Goal: Information Seeking & Learning: Check status

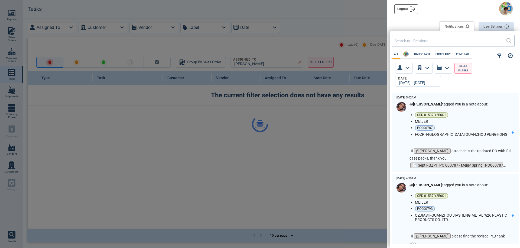
scroll to position [149, 127]
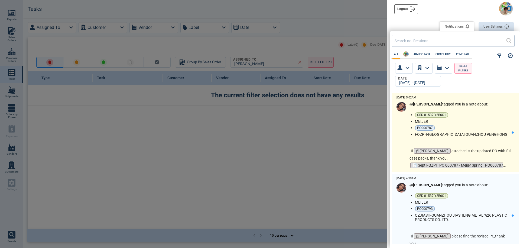
click at [479, 138] on div "@[PERSON_NAME] tagged you in a note about: ORD-01537-Y2B6C1 MEIJER PO000787 FQZ…" at bounding box center [460, 135] width 102 height 67
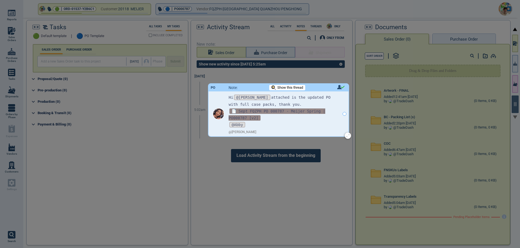
click at [288, 113] on span "📄 Sept FQZPH PO 000787 - Meijer Spring | PO000787 [v2]" at bounding box center [276, 115] width 97 height 12
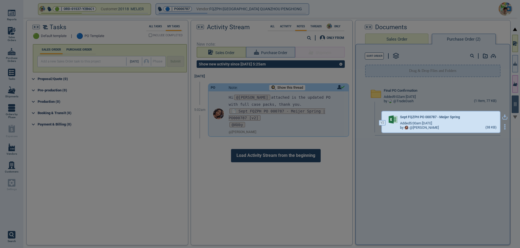
click at [502, 118] on icon "button" at bounding box center [504, 116] width 5 height 5
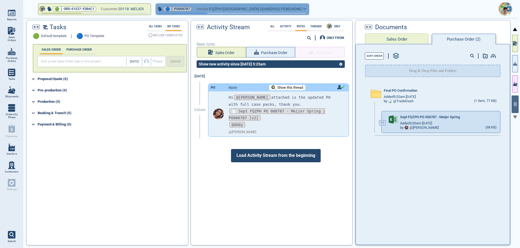
click at [303, 8] on icon "button" at bounding box center [304, 9] width 3 height 2
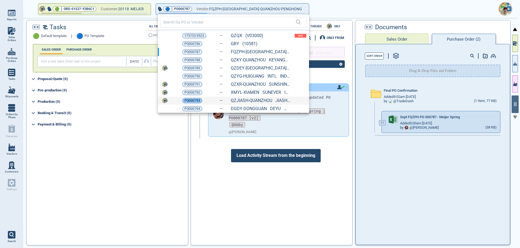
click at [193, 101] on span "PO000793" at bounding box center [192, 100] width 16 height 5
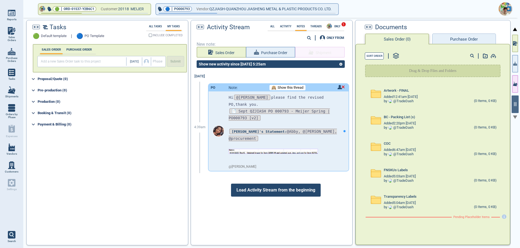
click at [448, 40] on button "Purchase Order" at bounding box center [463, 39] width 63 height 11
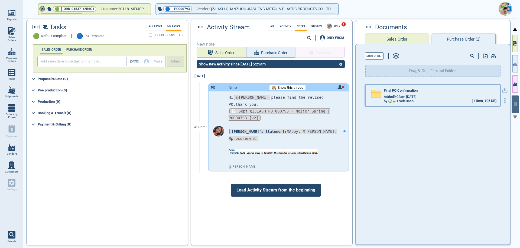
click at [416, 99] on span "Added 9:02am [DATE]" at bounding box center [399, 97] width 33 height 4
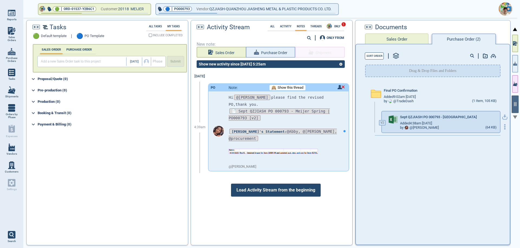
click at [502, 119] on icon "button" at bounding box center [504, 116] width 5 height 5
